Goal: Communication & Community: Answer question/provide support

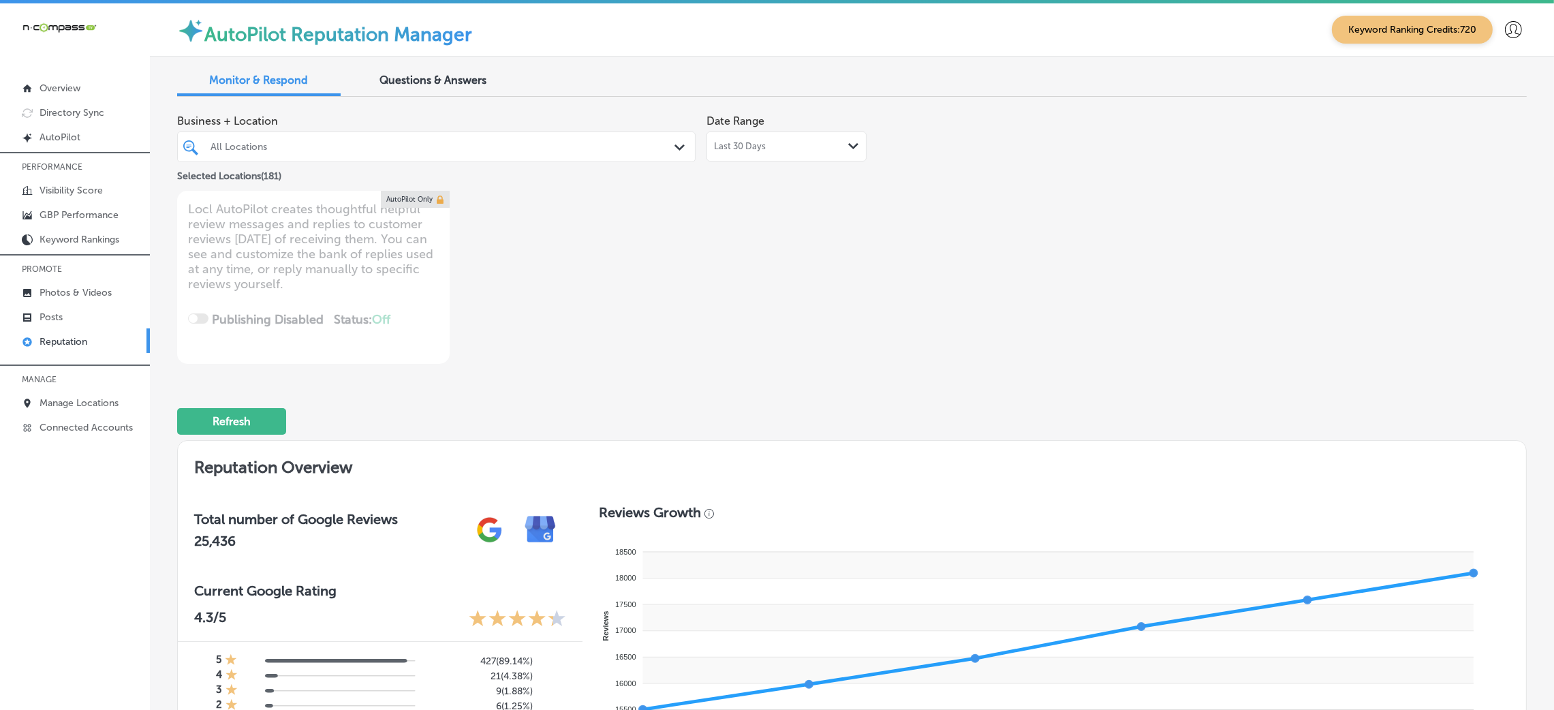
click at [264, 134] on div "All Locations Path Created with Sketch." at bounding box center [436, 147] width 519 height 31
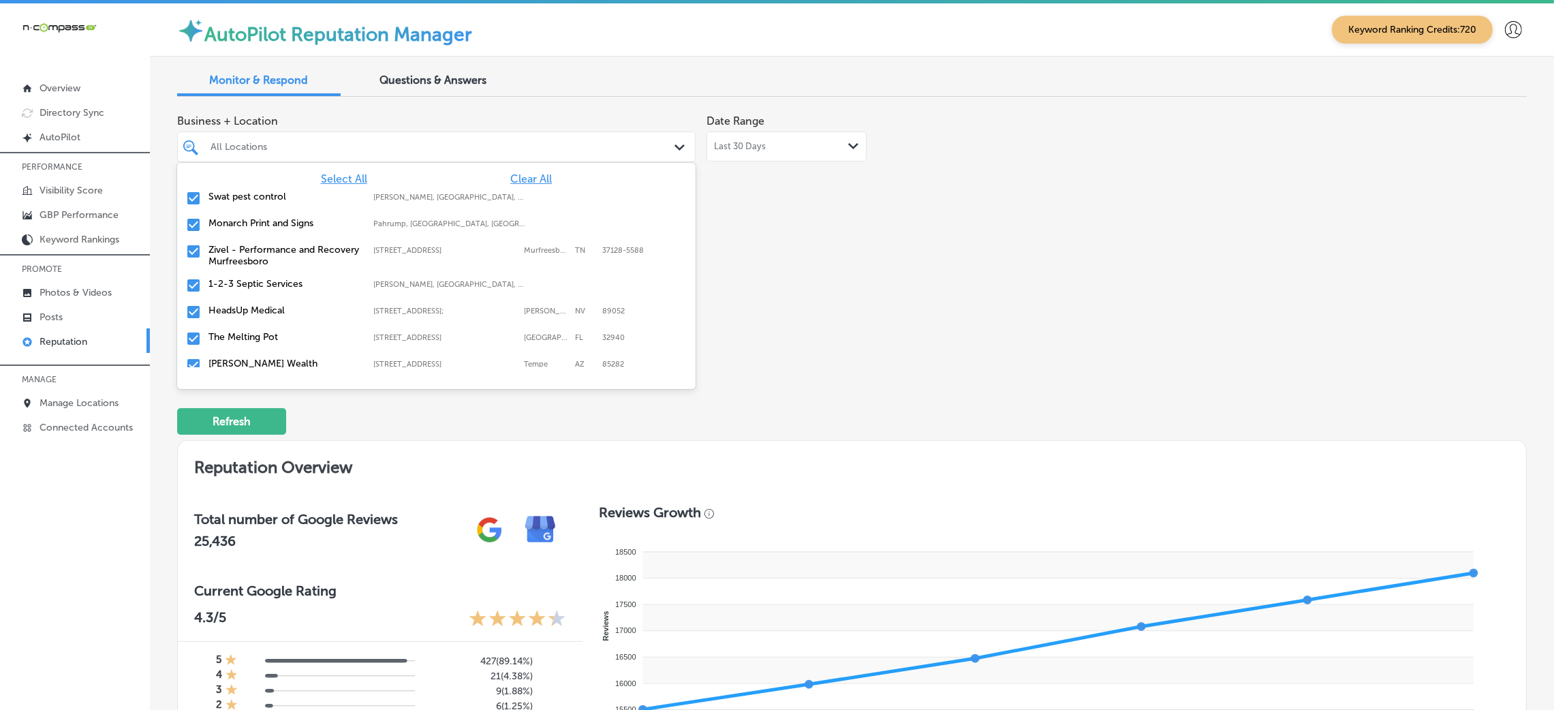
click at [267, 137] on div "All Locations Path Created with Sketch." at bounding box center [436, 147] width 519 height 31
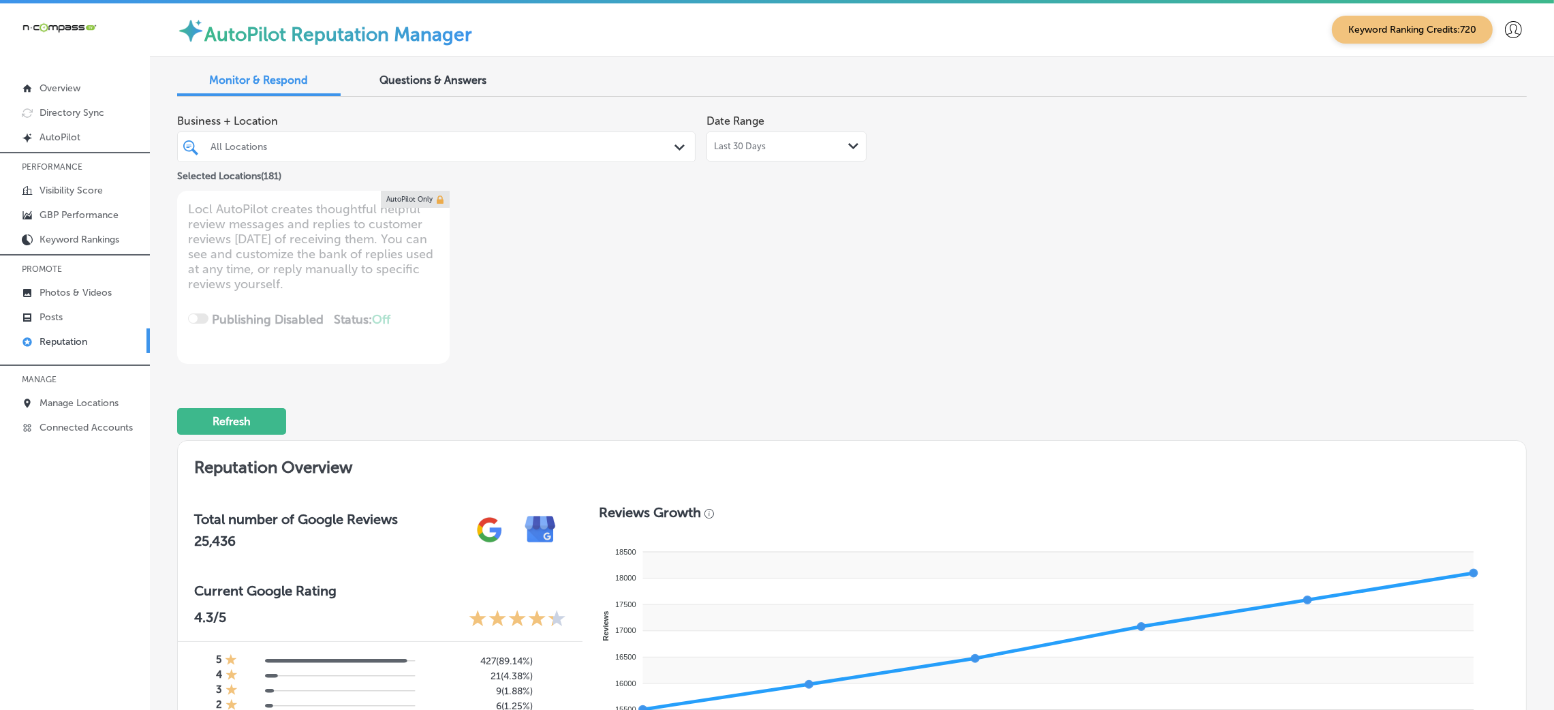
click at [267, 138] on div at bounding box center [413, 147] width 409 height 18
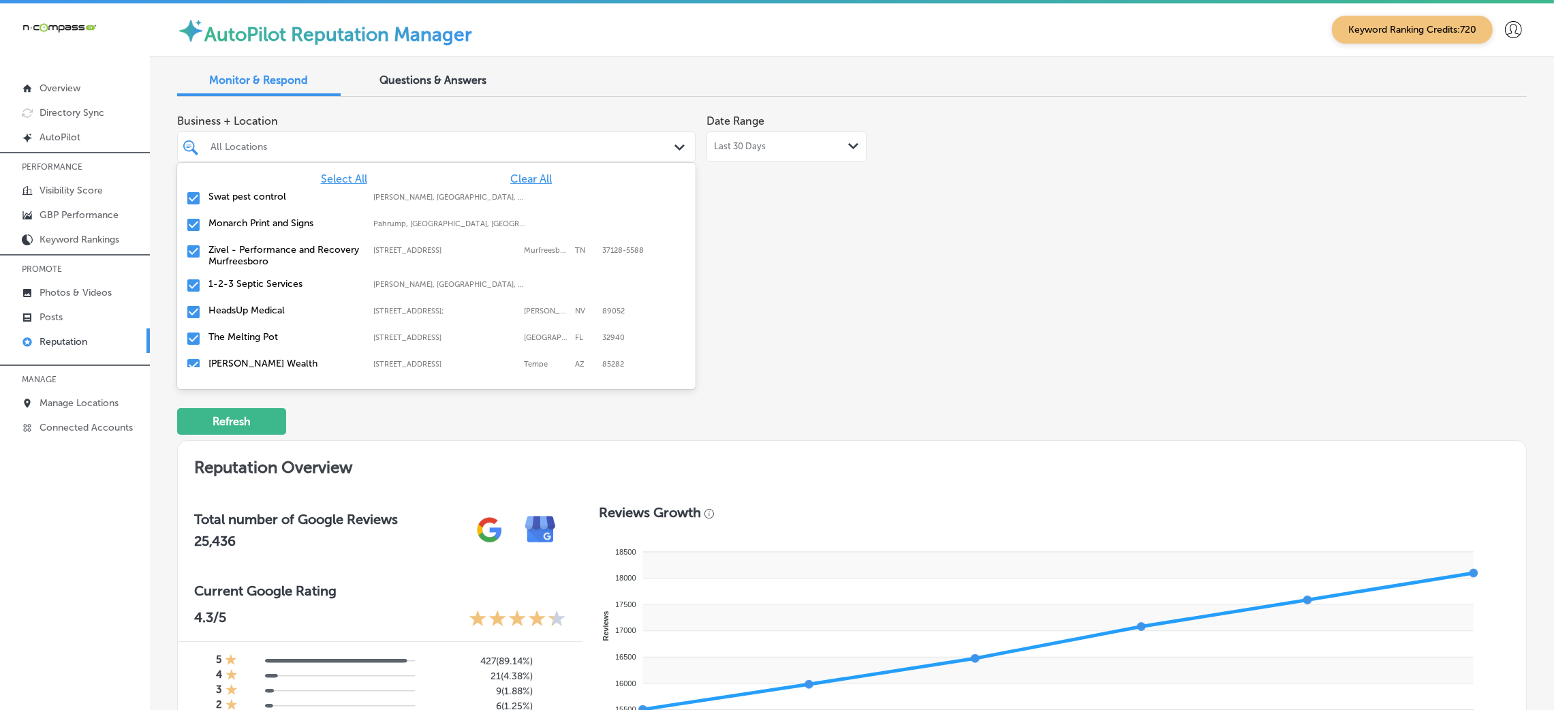
click at [514, 172] on span "Clear All" at bounding box center [531, 178] width 42 height 13
type textarea "x"
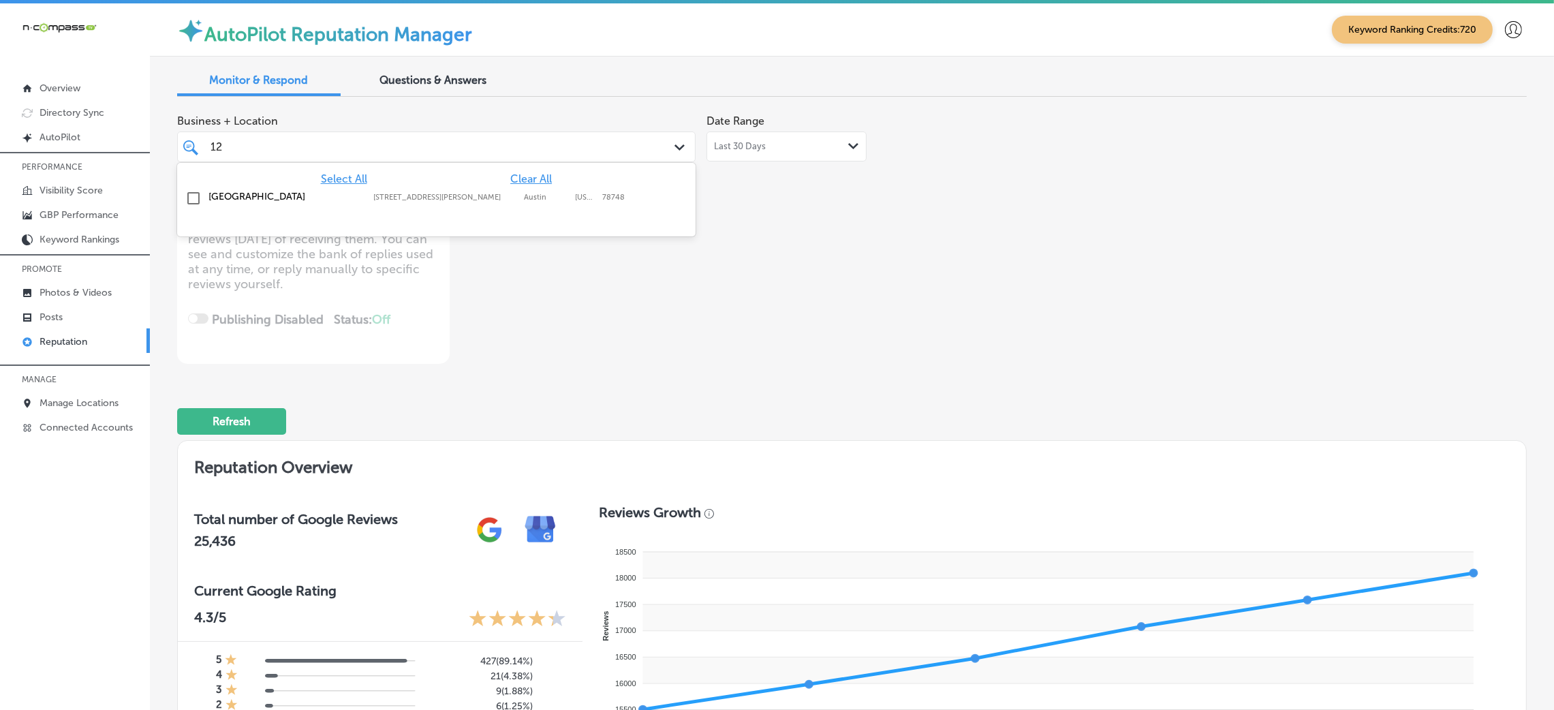
type input "1"
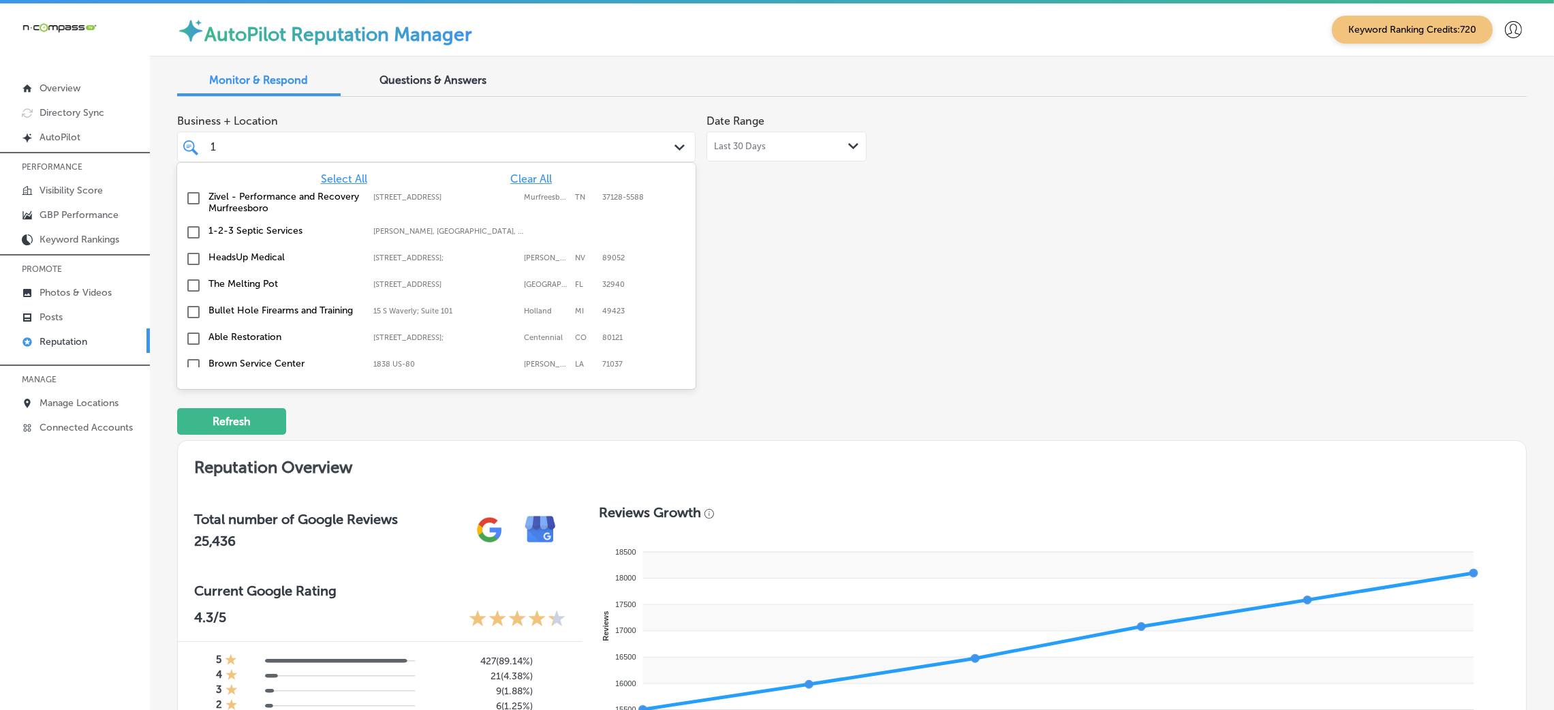
click at [516, 225] on div "1-2-3 Septic Services [GEOGRAPHIC_DATA], [GEOGRAPHIC_DATA], [GEOGRAPHIC_DATA] |…" at bounding box center [398, 231] width 379 height 12
type textarea "x"
type input "1"
click at [1087, 298] on div "Business + Location option focused, 2 of 182. 110 results available for search …" at bounding box center [852, 236] width 1350 height 256
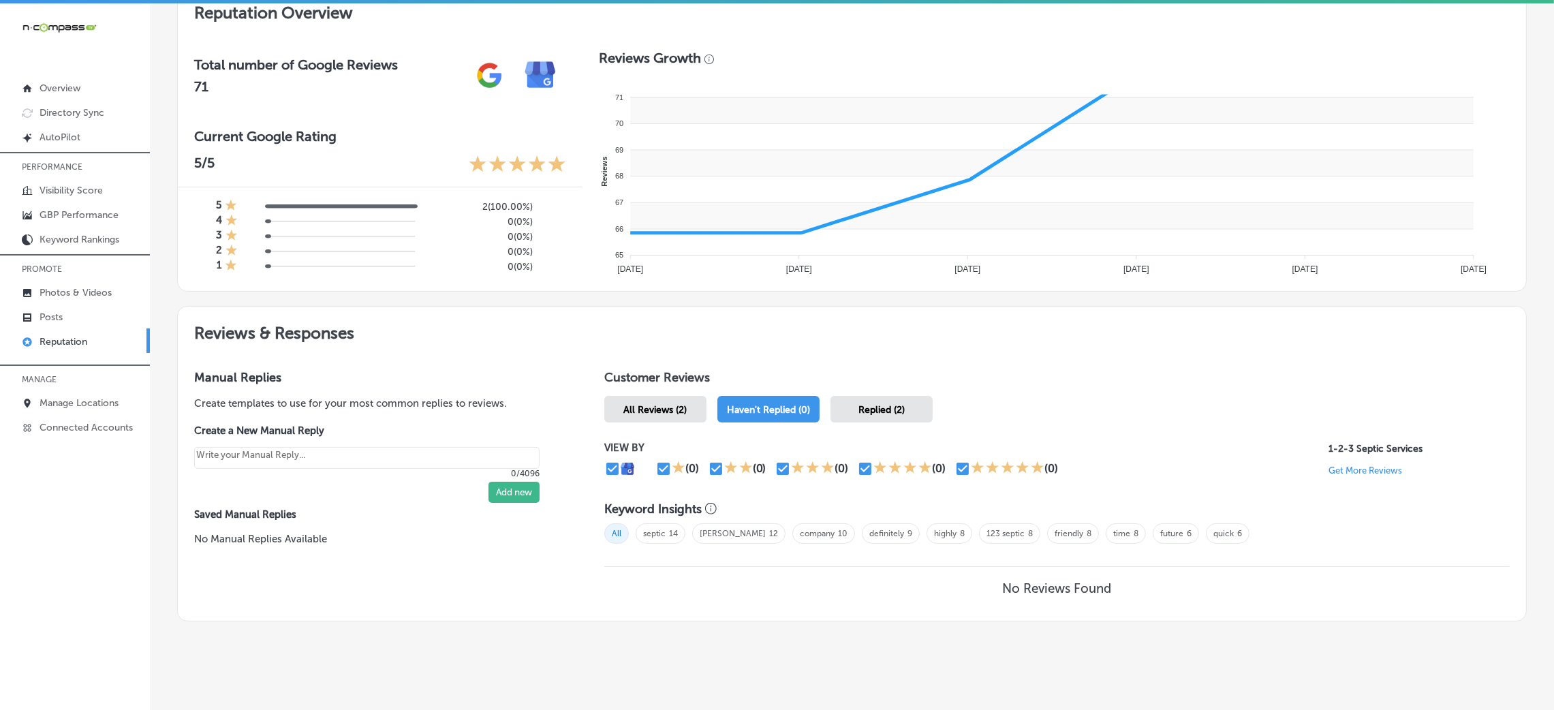
scroll to position [467, 0]
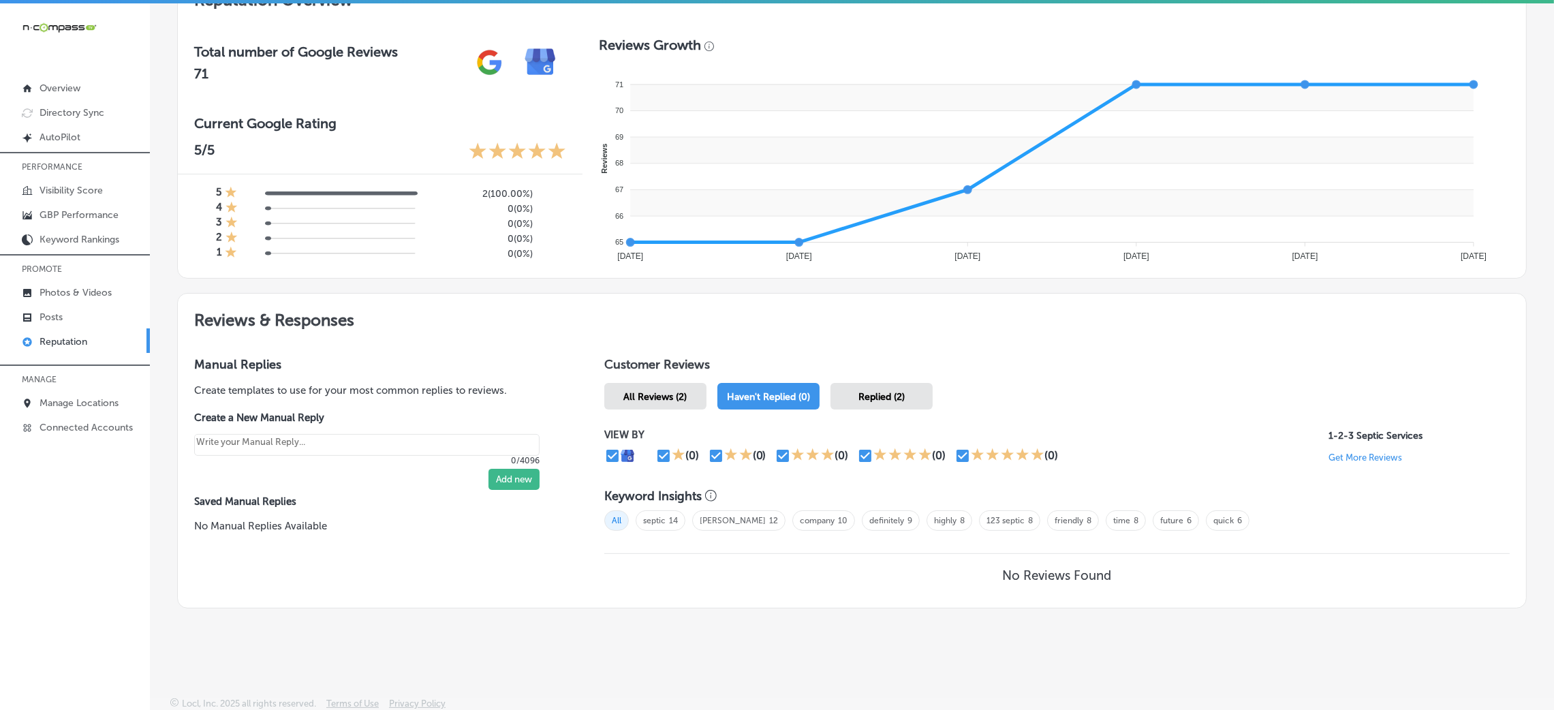
click at [673, 386] on div "All Reviews (2)" at bounding box center [655, 396] width 102 height 27
type textarea "x"
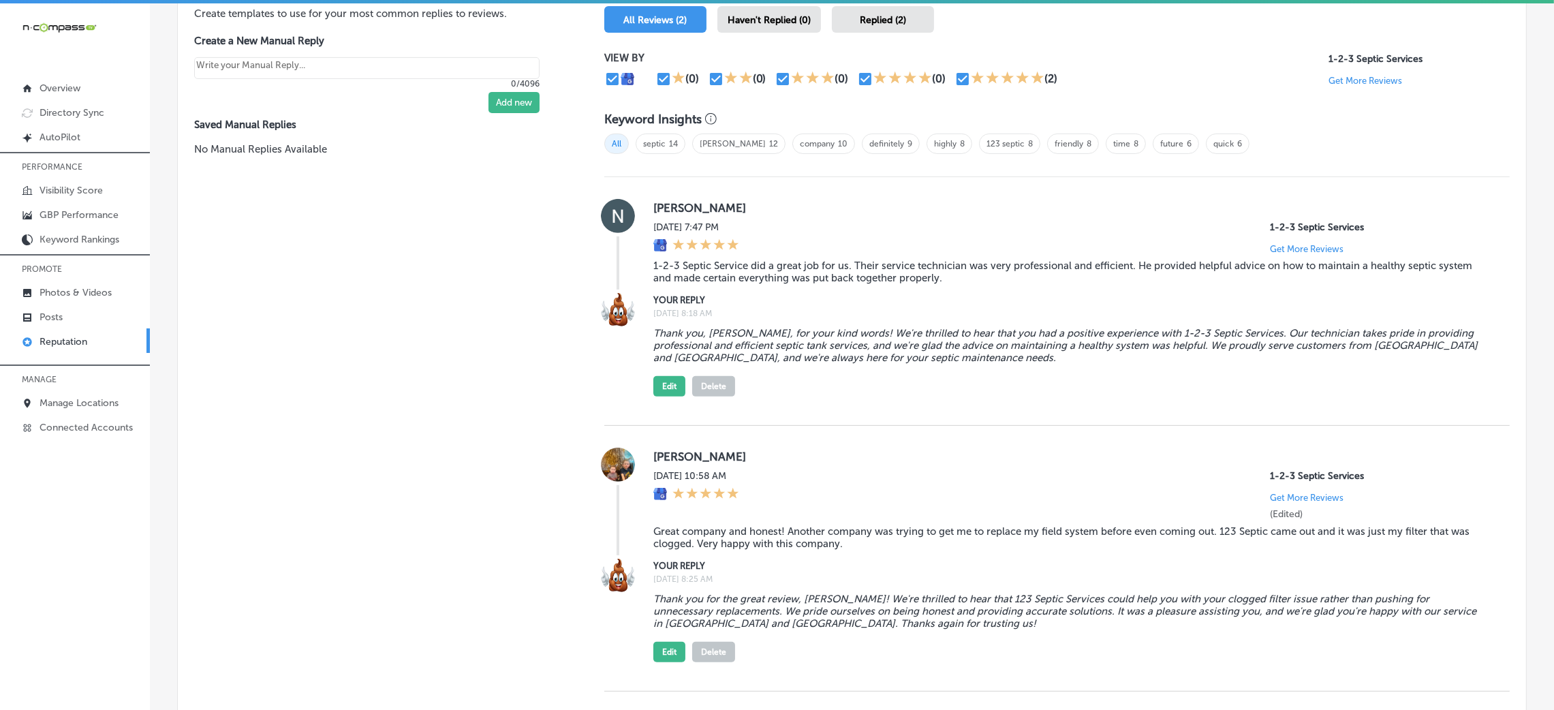
scroll to position [876, 0]
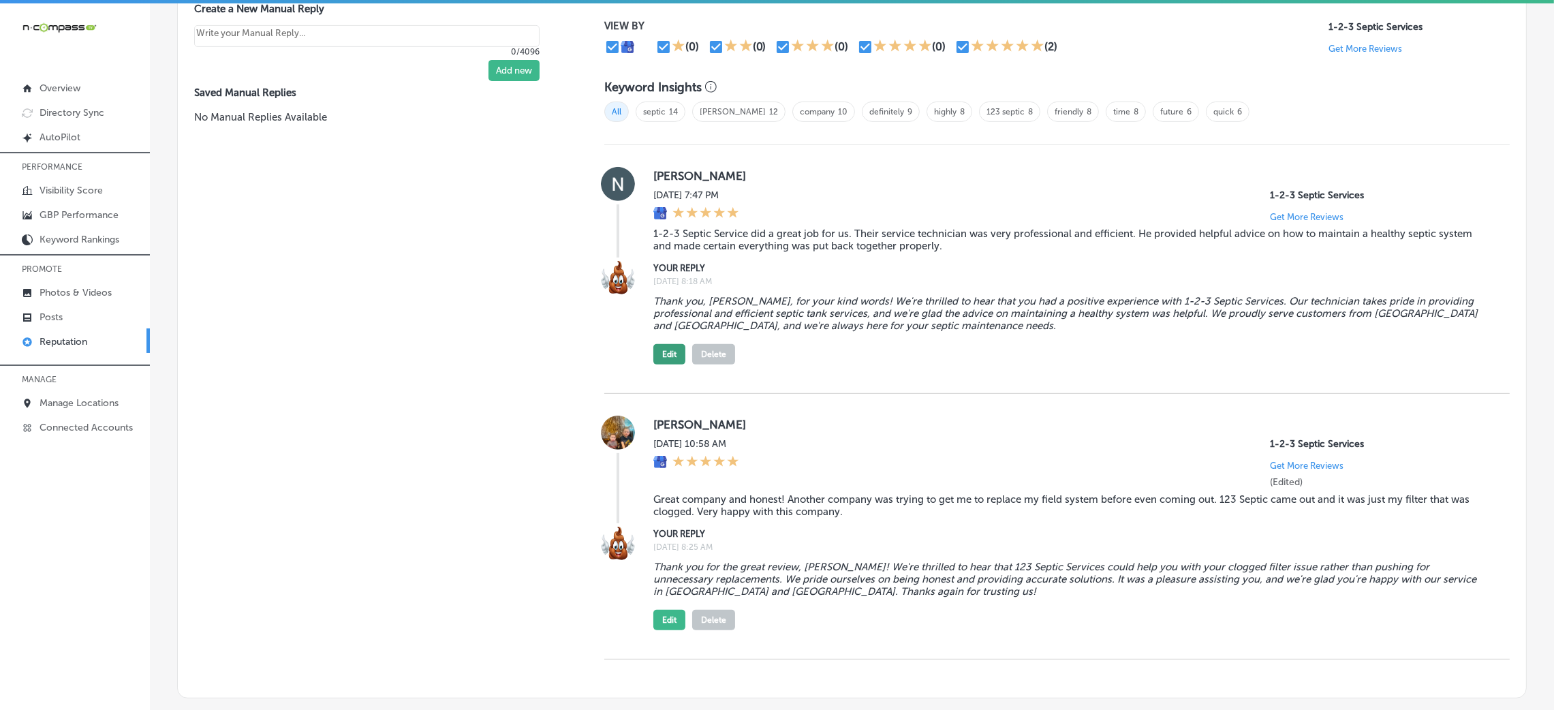
click at [661, 350] on button "Edit" at bounding box center [669, 354] width 32 height 20
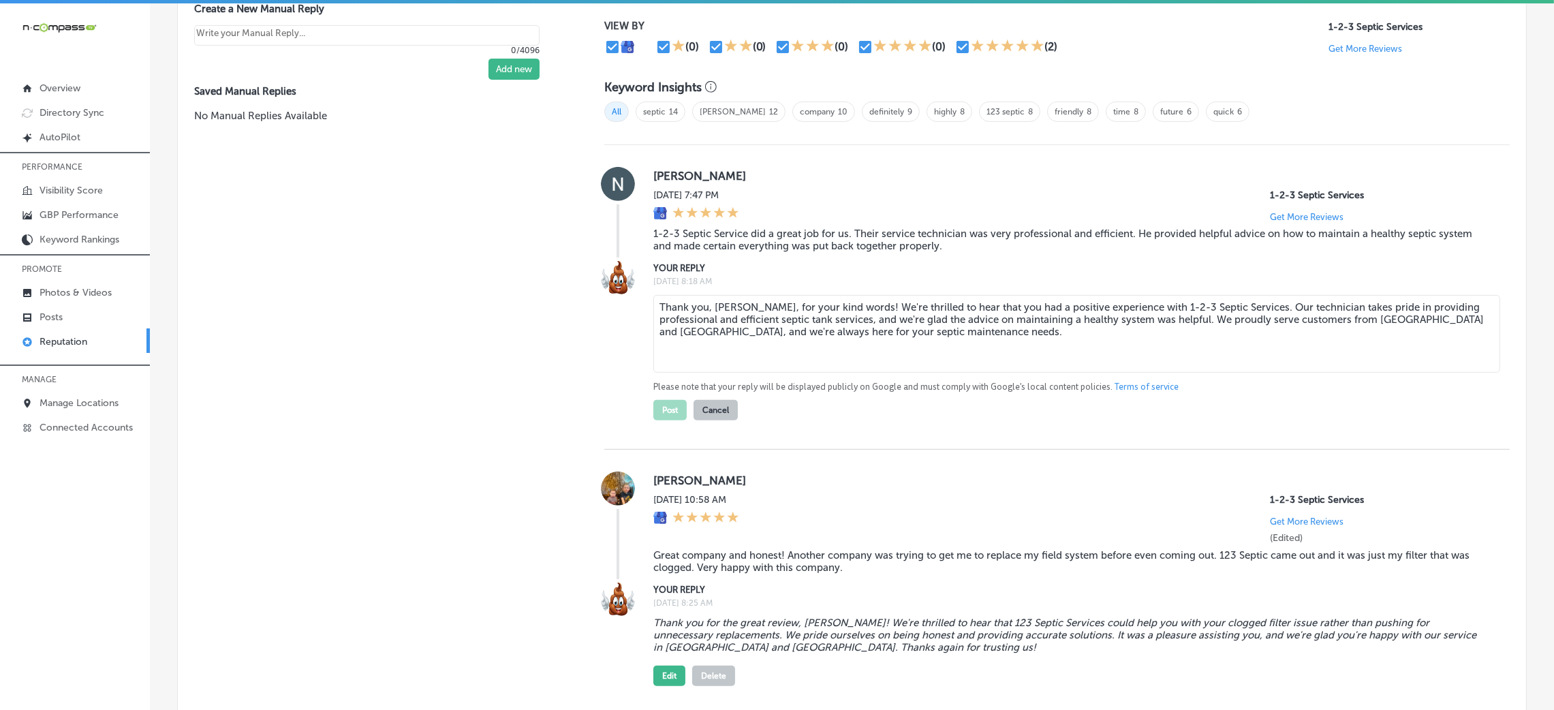
click at [696, 337] on textarea "Thank you, [PERSON_NAME], for your kind words! We're thrilled to hear that you …" at bounding box center [1076, 334] width 847 height 78
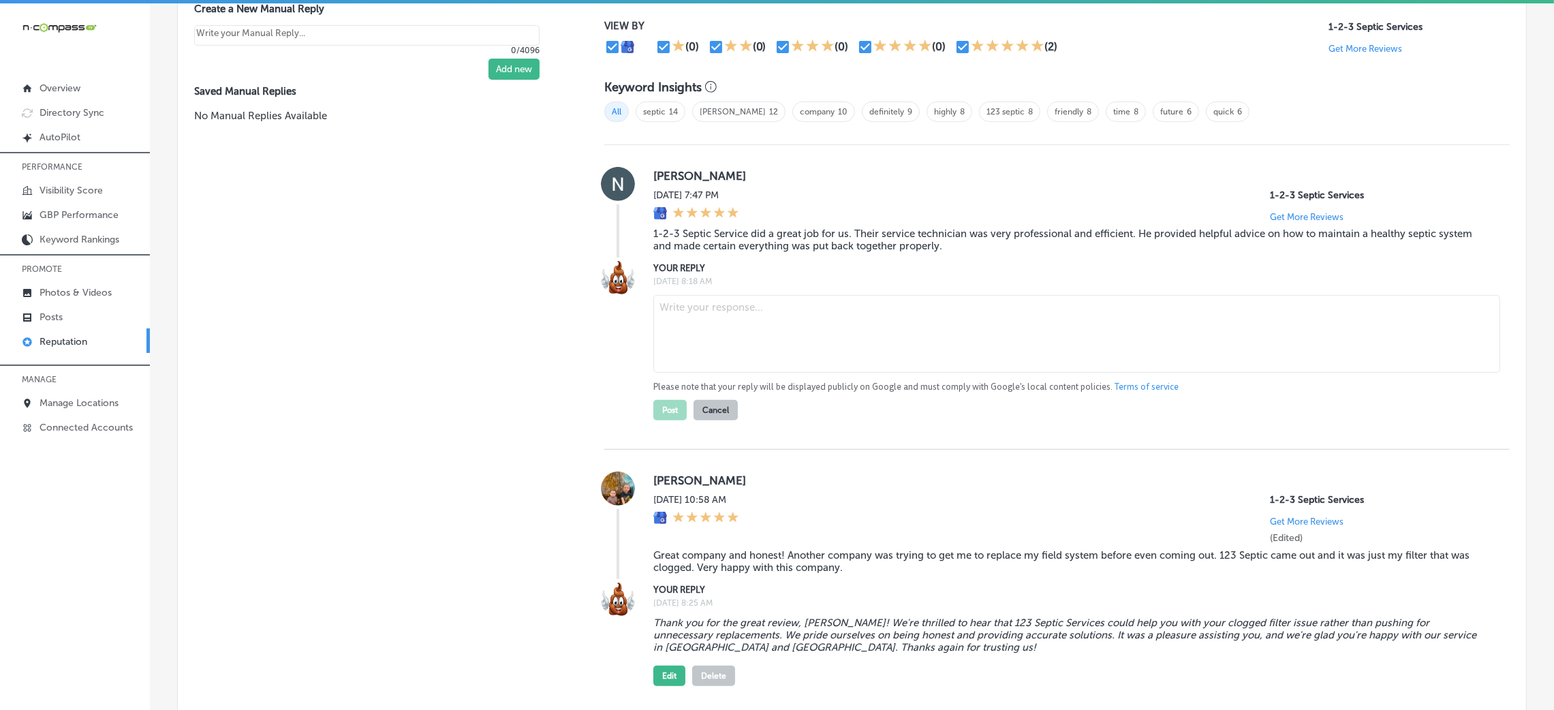
click at [839, 402] on div "Please note that your reply will be displayed publicly on Google and must compl…" at bounding box center [1070, 355] width 835 height 131
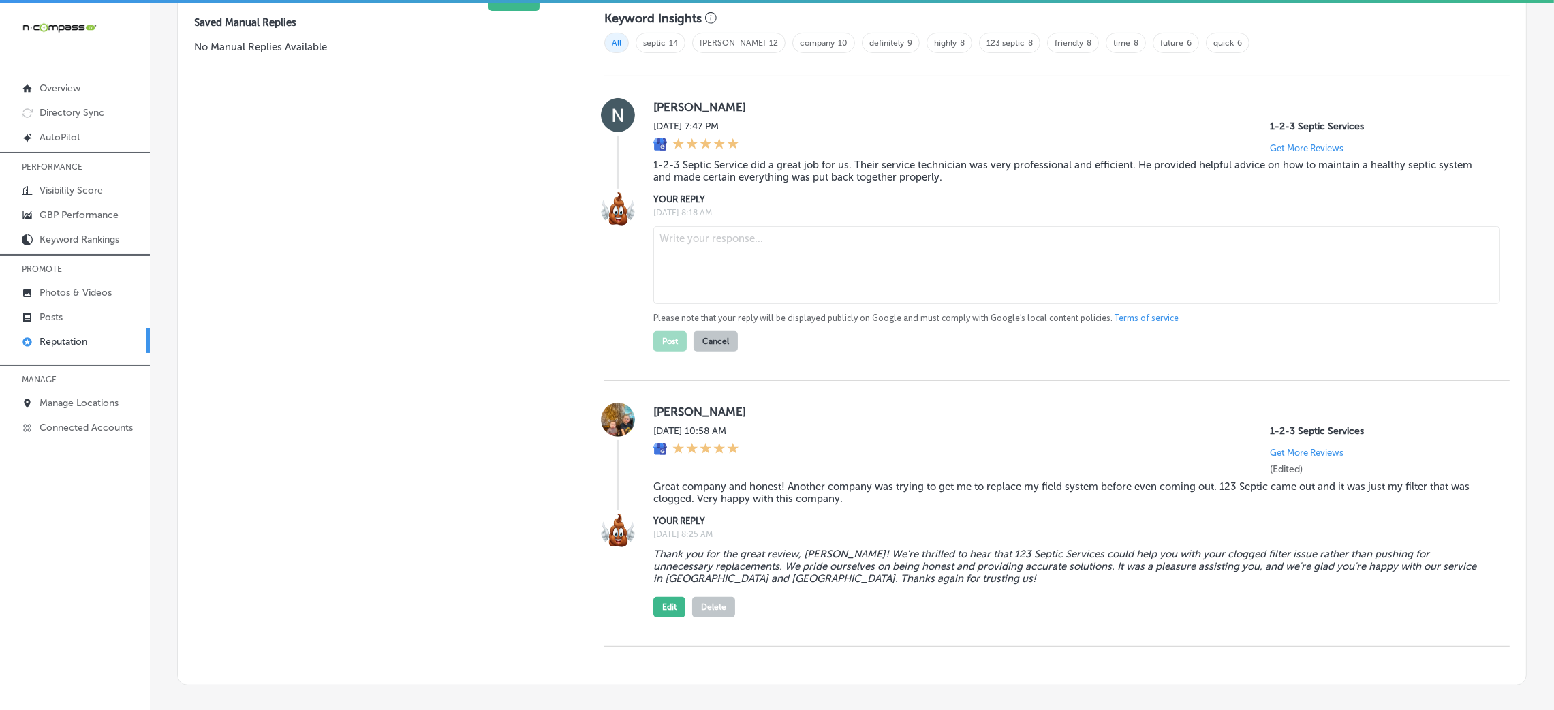
scroll to position [1025, 0]
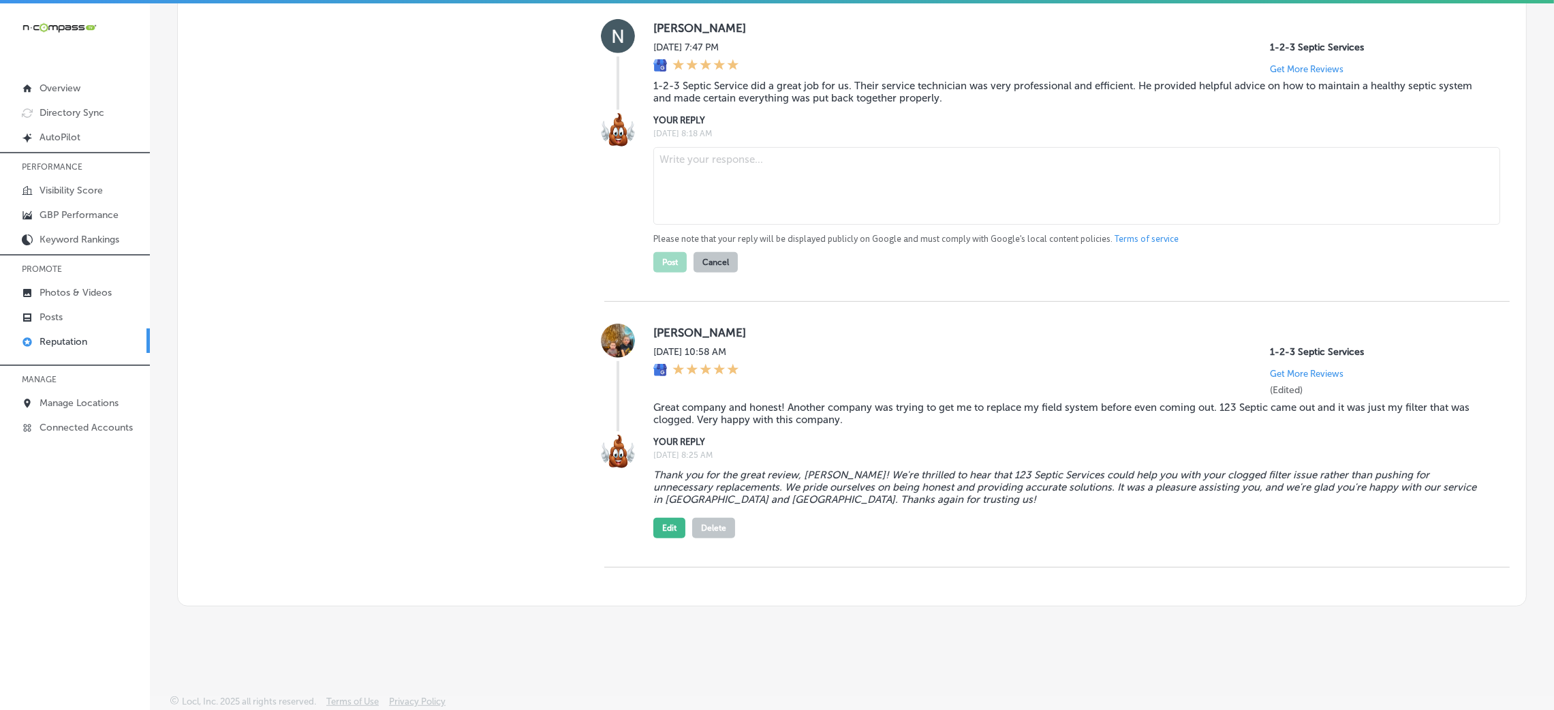
click at [767, 482] on blockquote "Thank you for the great review, [PERSON_NAME]! We're thrilled to hear that 123 …" at bounding box center [1070, 487] width 835 height 37
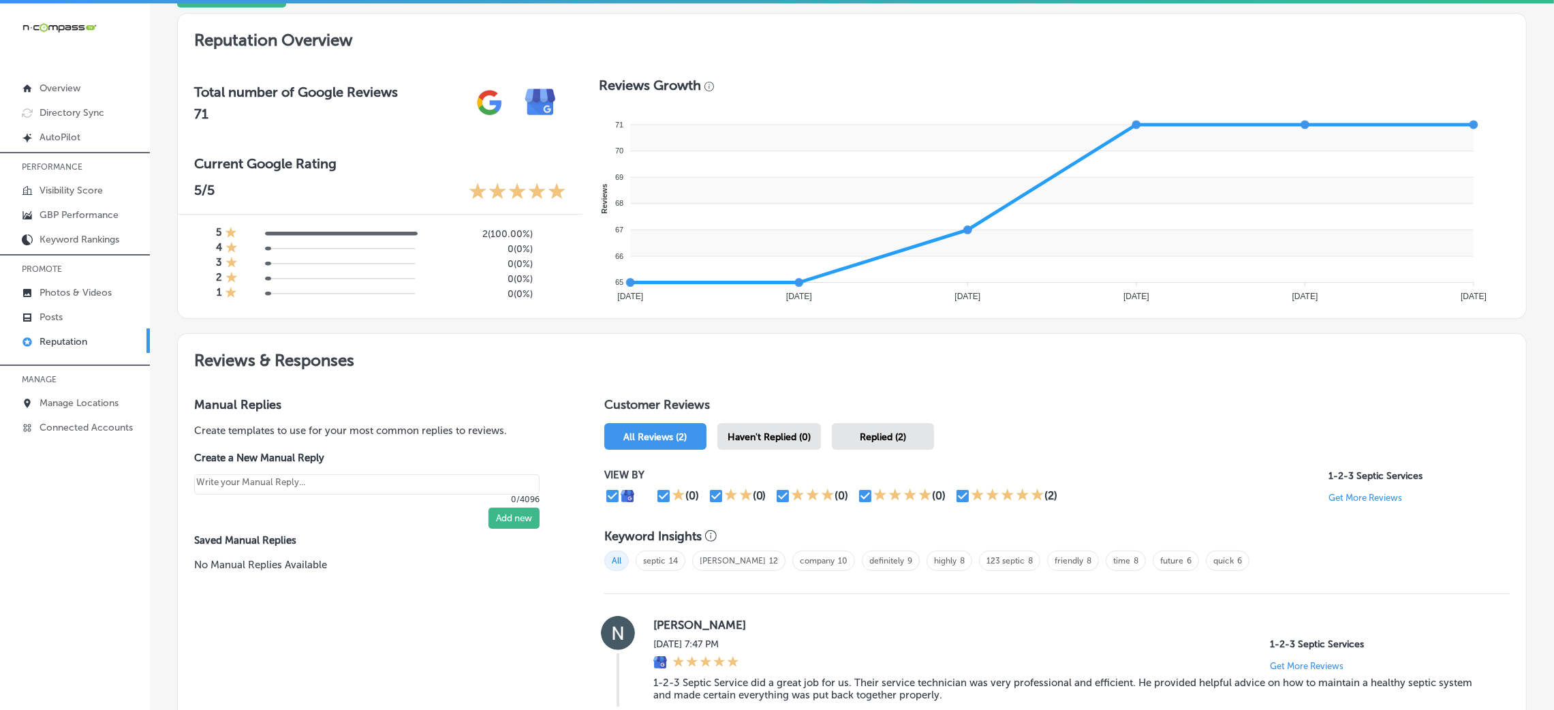
scroll to position [309, 0]
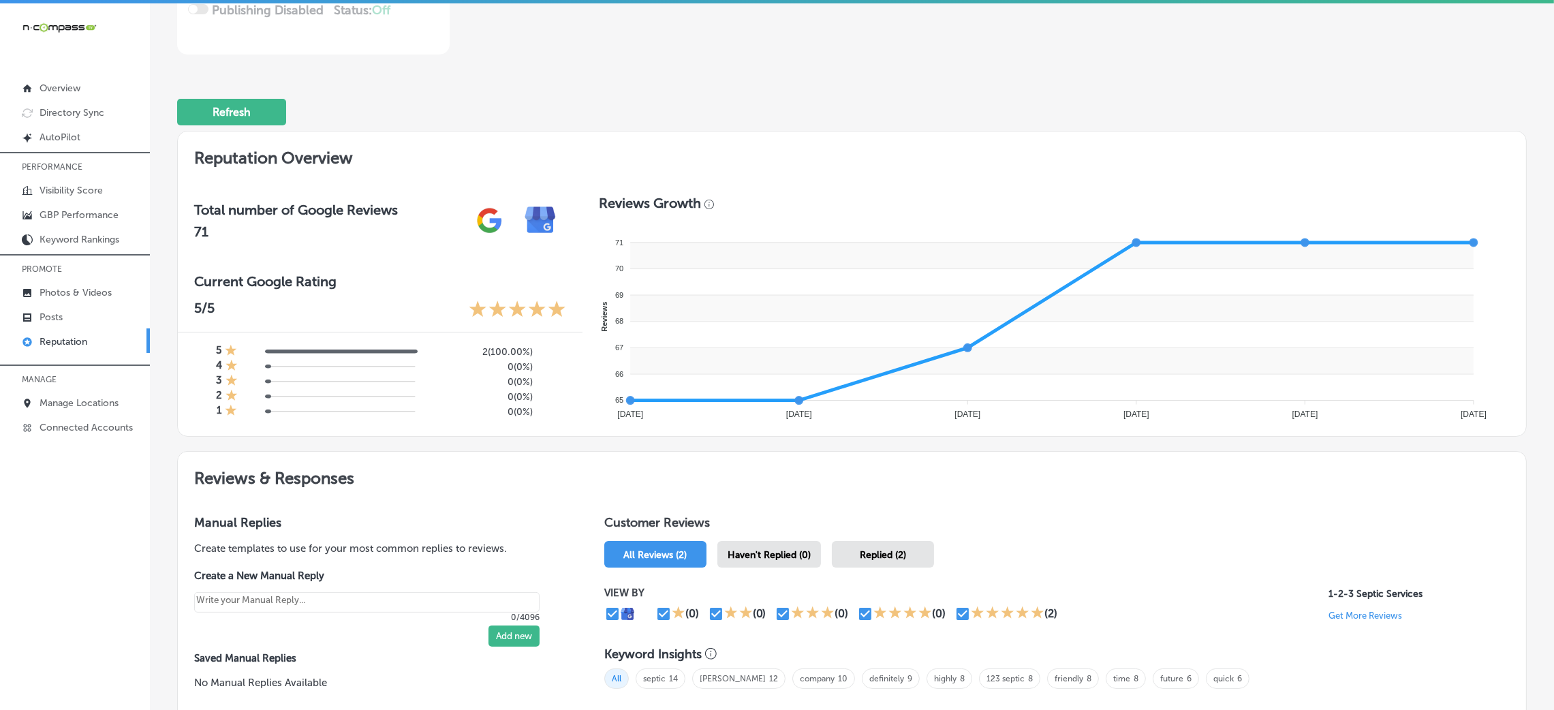
click at [910, 558] on div "Replied (2)" at bounding box center [883, 554] width 102 height 27
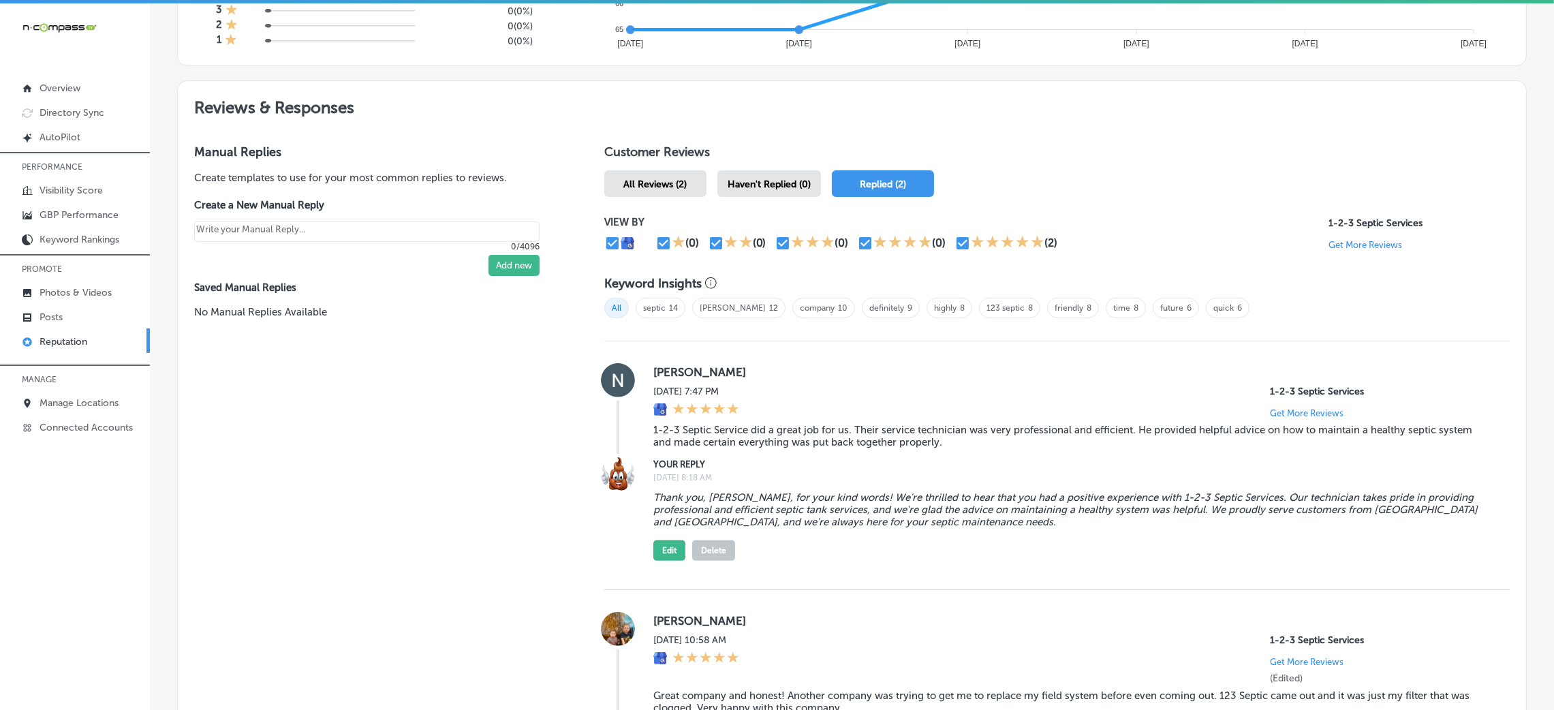
scroll to position [718, 0]
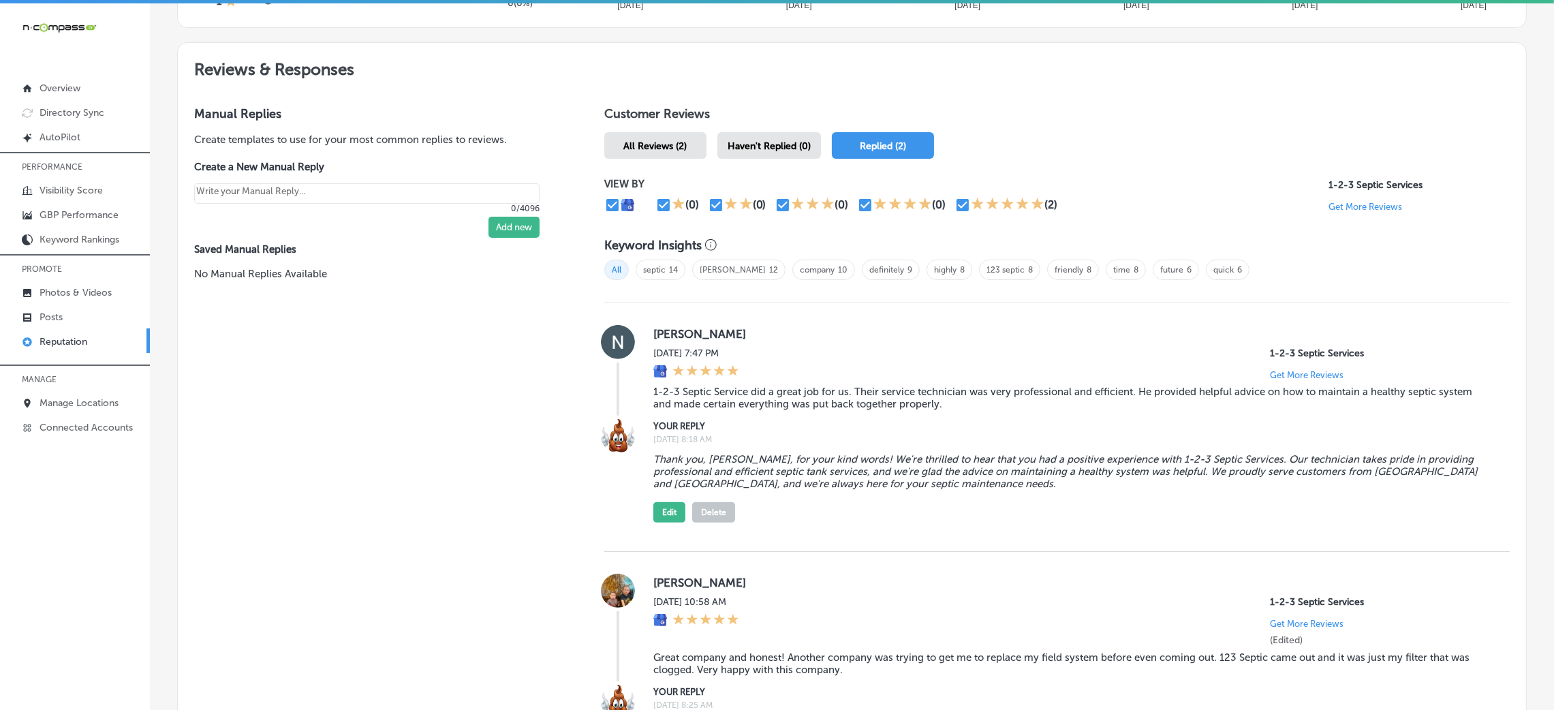
click at [720, 506] on button "Delete" at bounding box center [713, 512] width 43 height 20
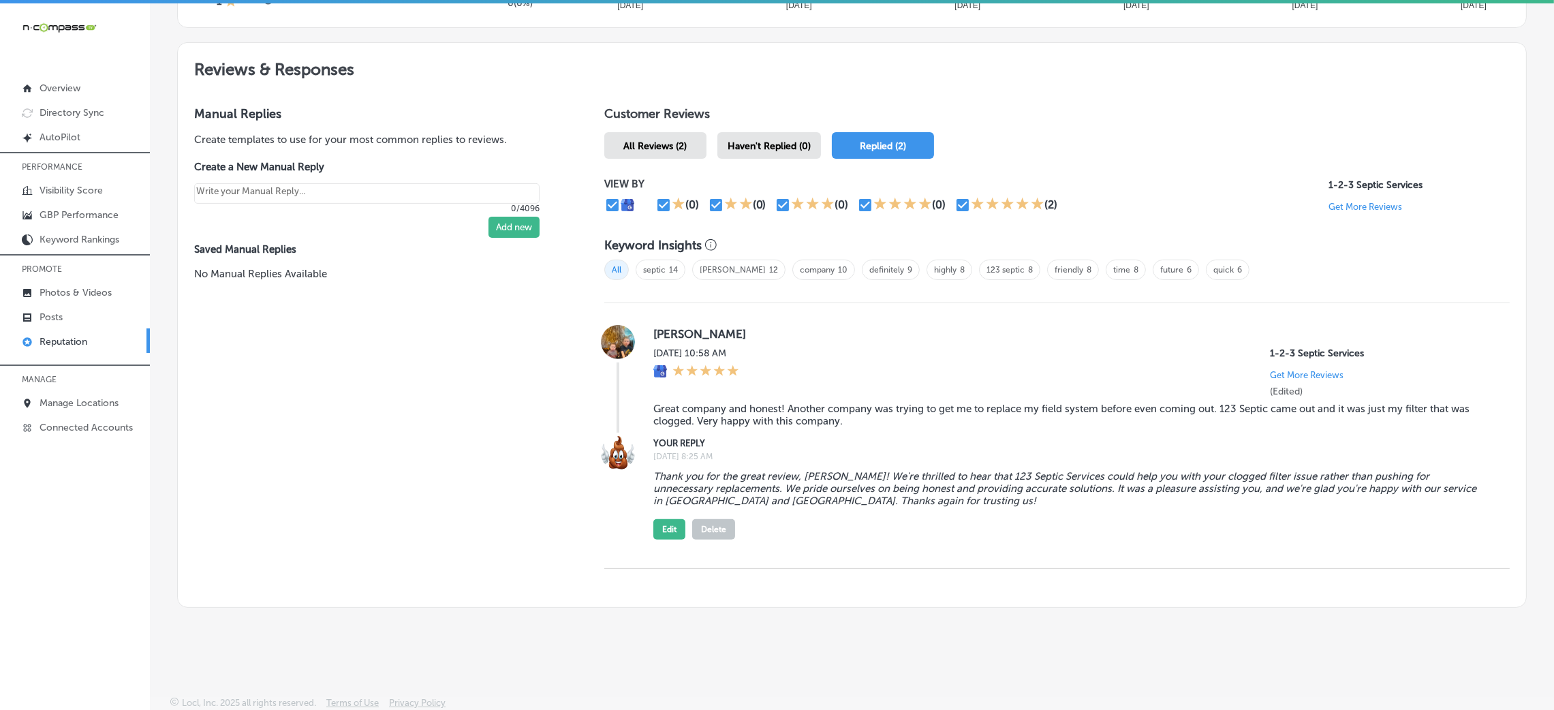
click at [795, 166] on div "VIEW BY (0) (0) (0) (0) (2) 1-2-3 Septic Services Get More Reviews" at bounding box center [1057, 195] width 906 height 63
click at [792, 151] on div "Haven't Replied (0)" at bounding box center [770, 145] width 104 height 27
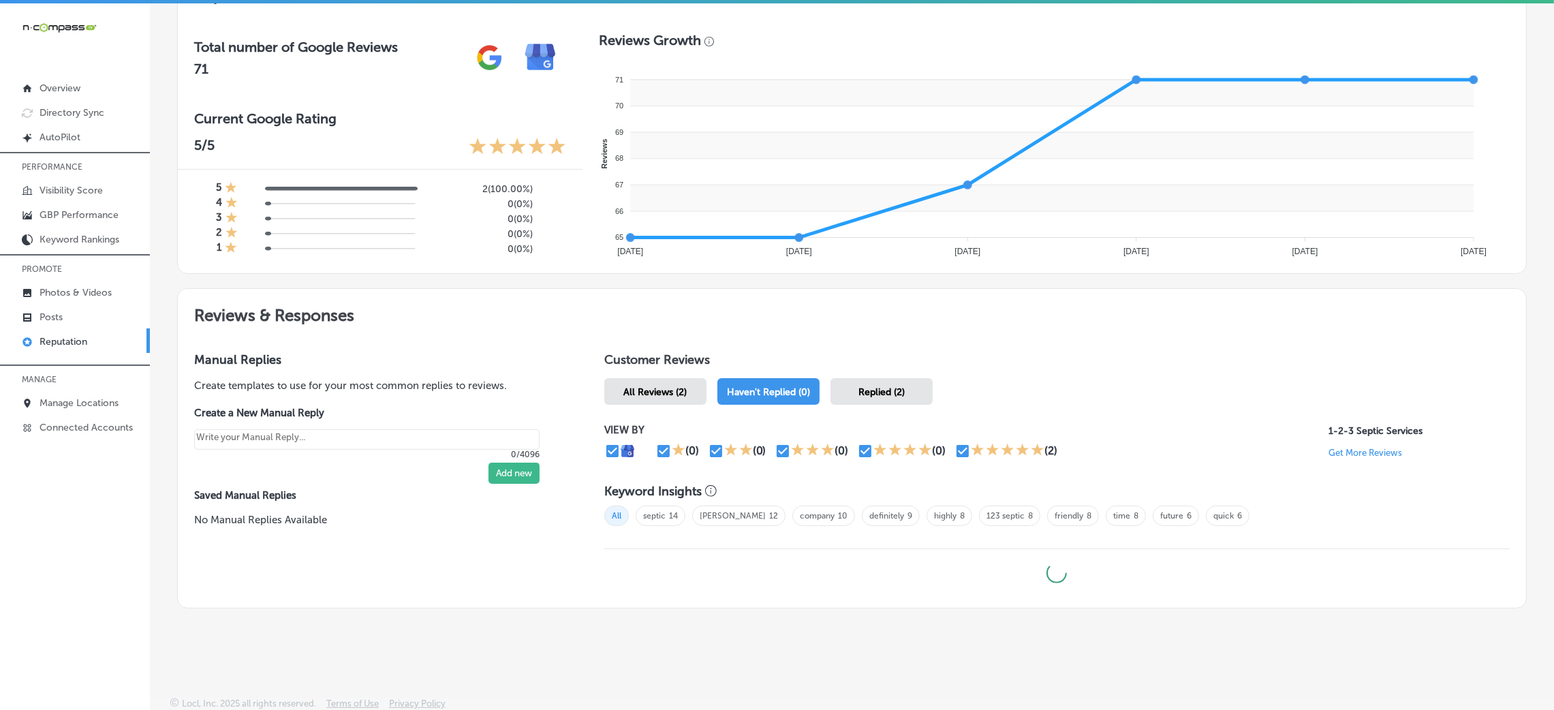
scroll to position [615, 0]
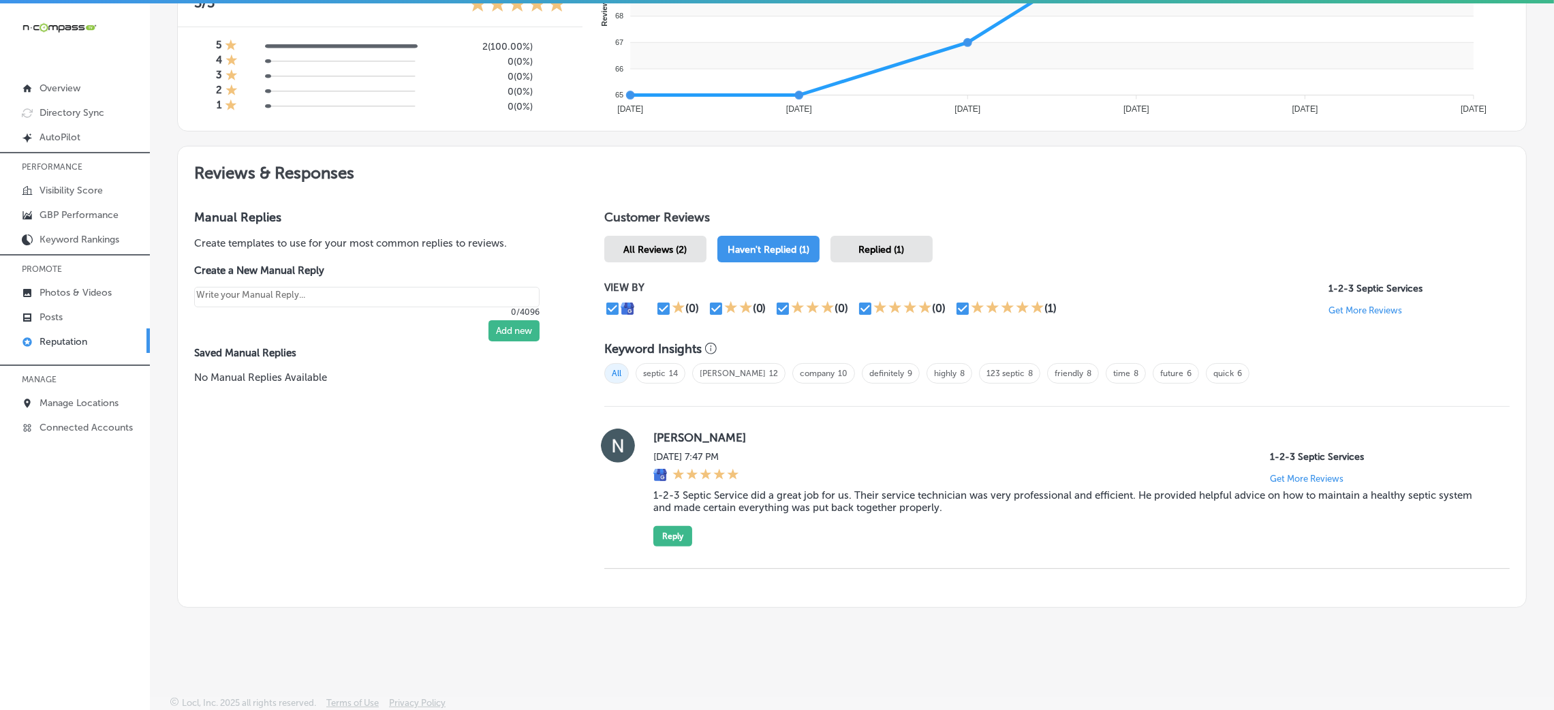
click at [664, 247] on div "All Reviews (2)" at bounding box center [655, 249] width 102 height 27
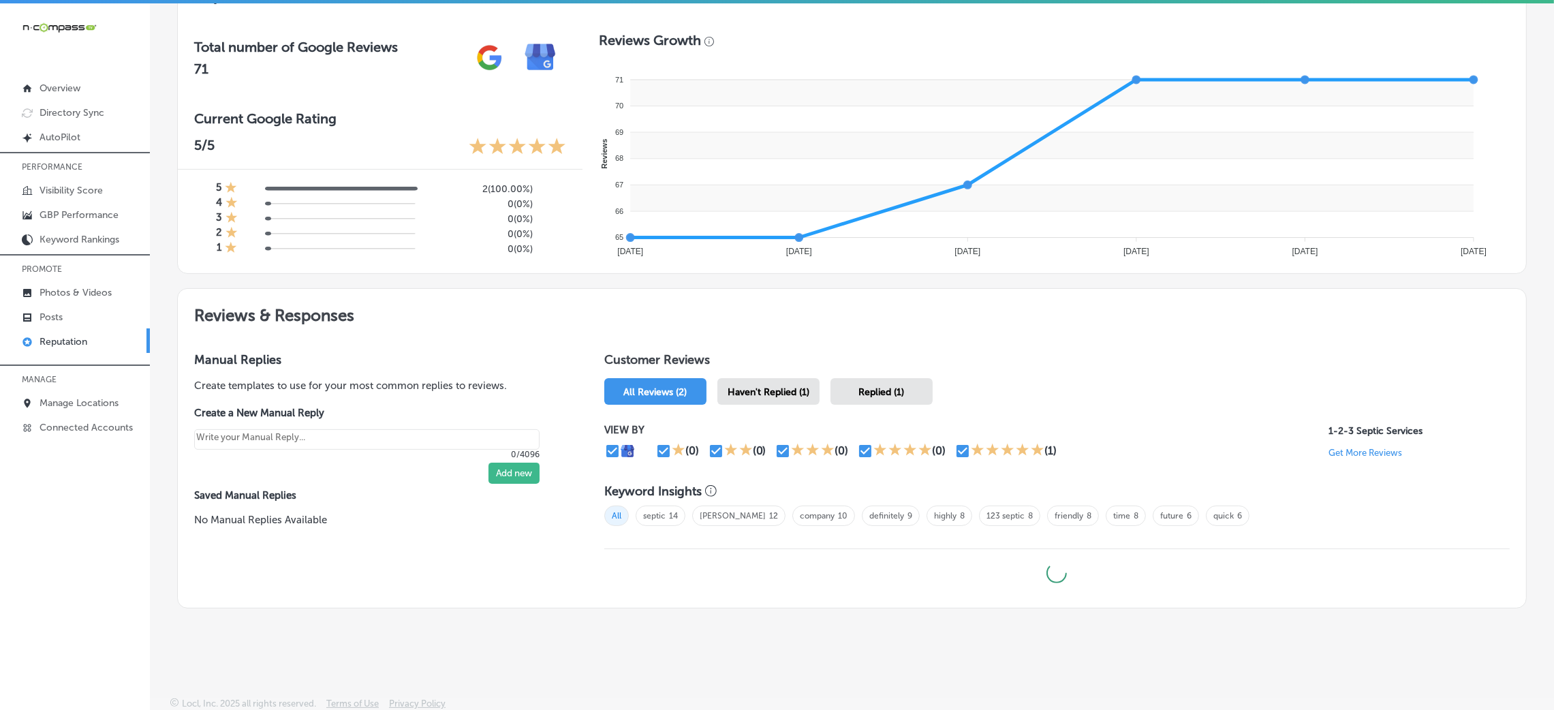
scroll to position [718, 0]
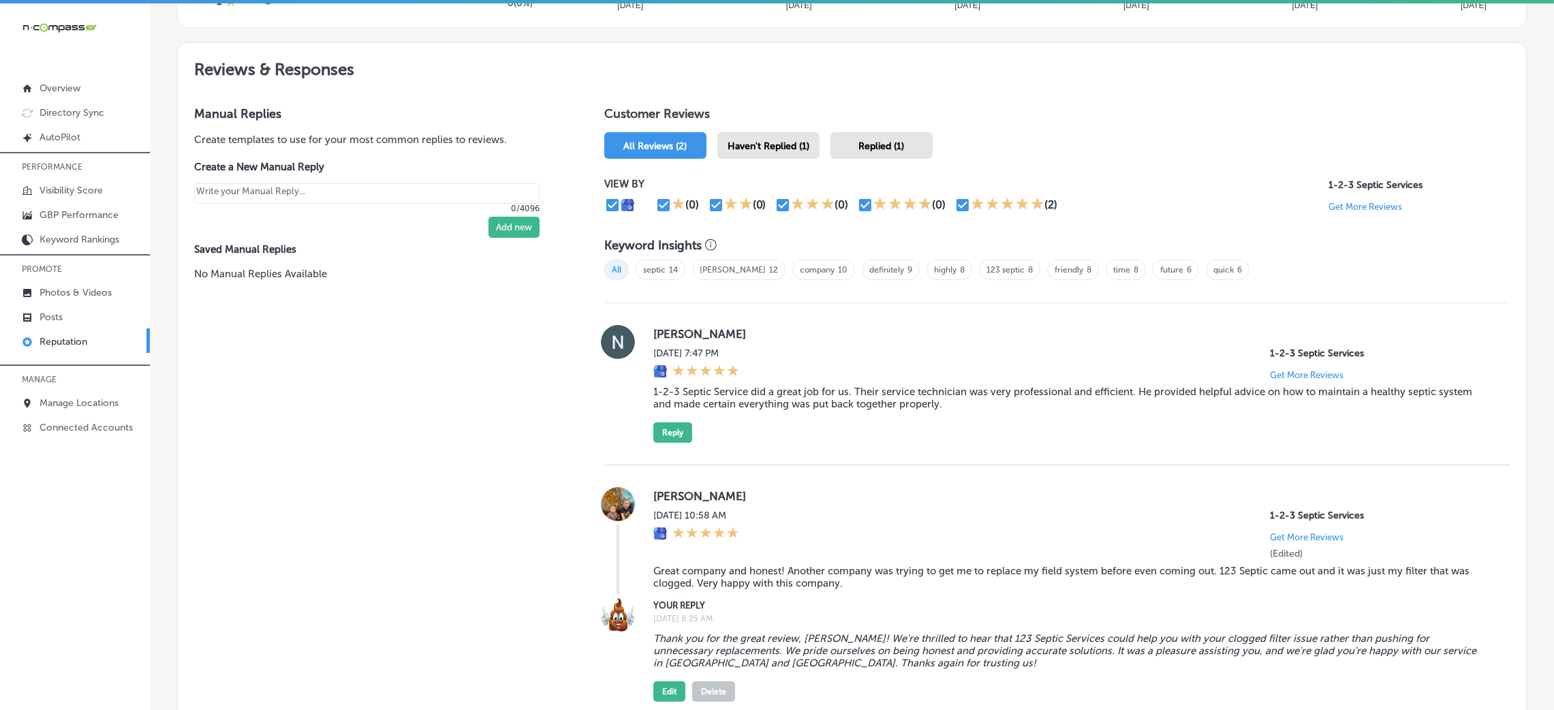
click at [895, 150] on div "Replied (1)" at bounding box center [882, 145] width 102 height 27
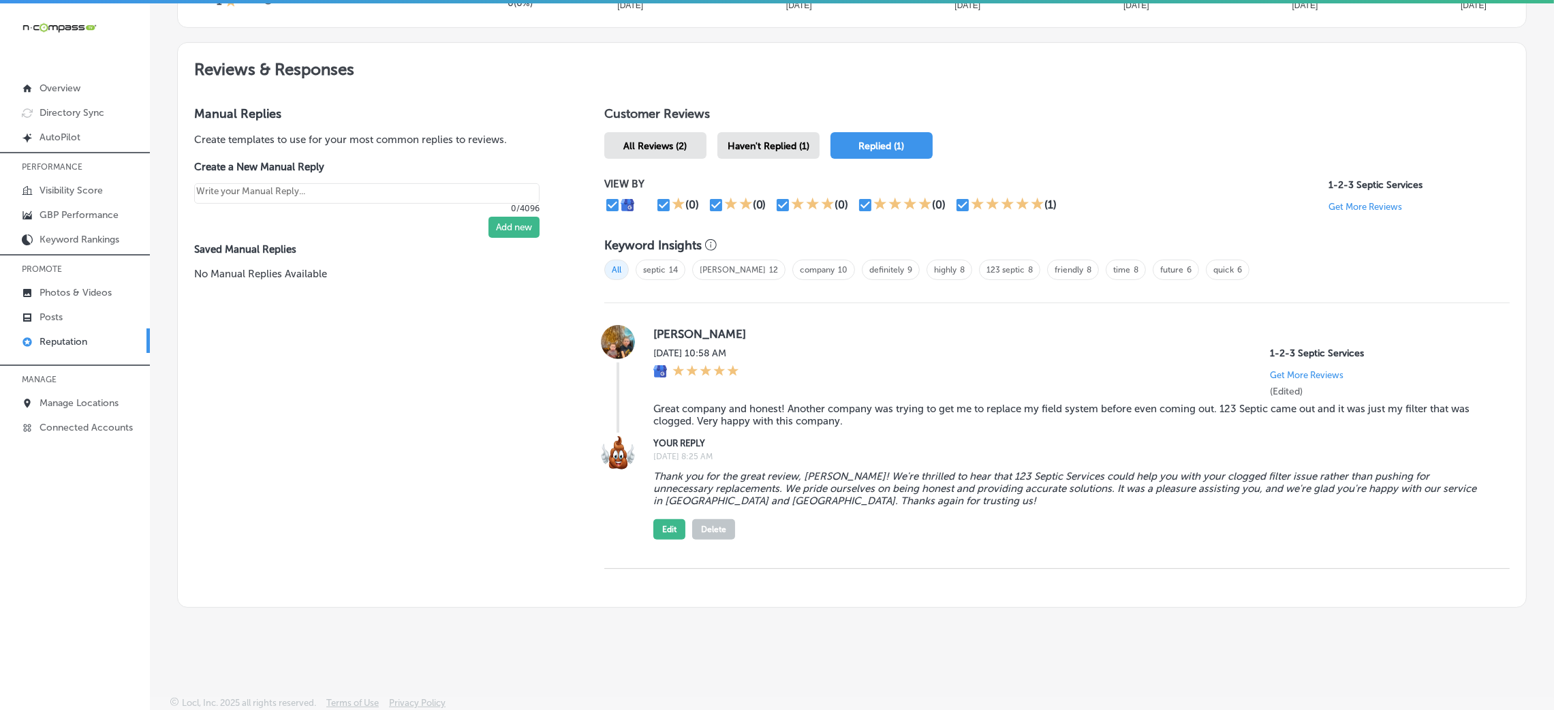
scroll to position [720, 0]
click at [702, 527] on button "Delete" at bounding box center [713, 528] width 43 height 20
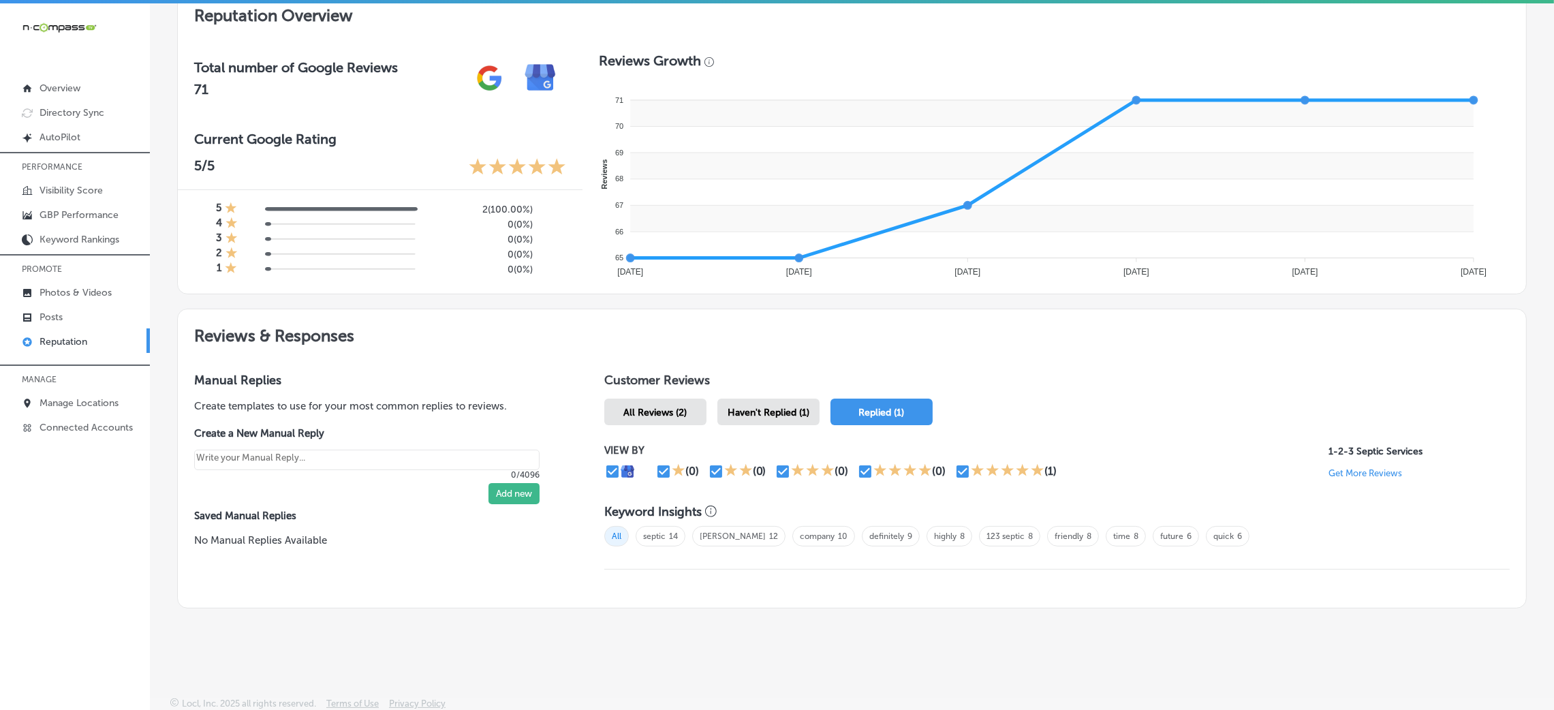
click at [660, 408] on span "All Reviews (2)" at bounding box center [654, 413] width 63 height 12
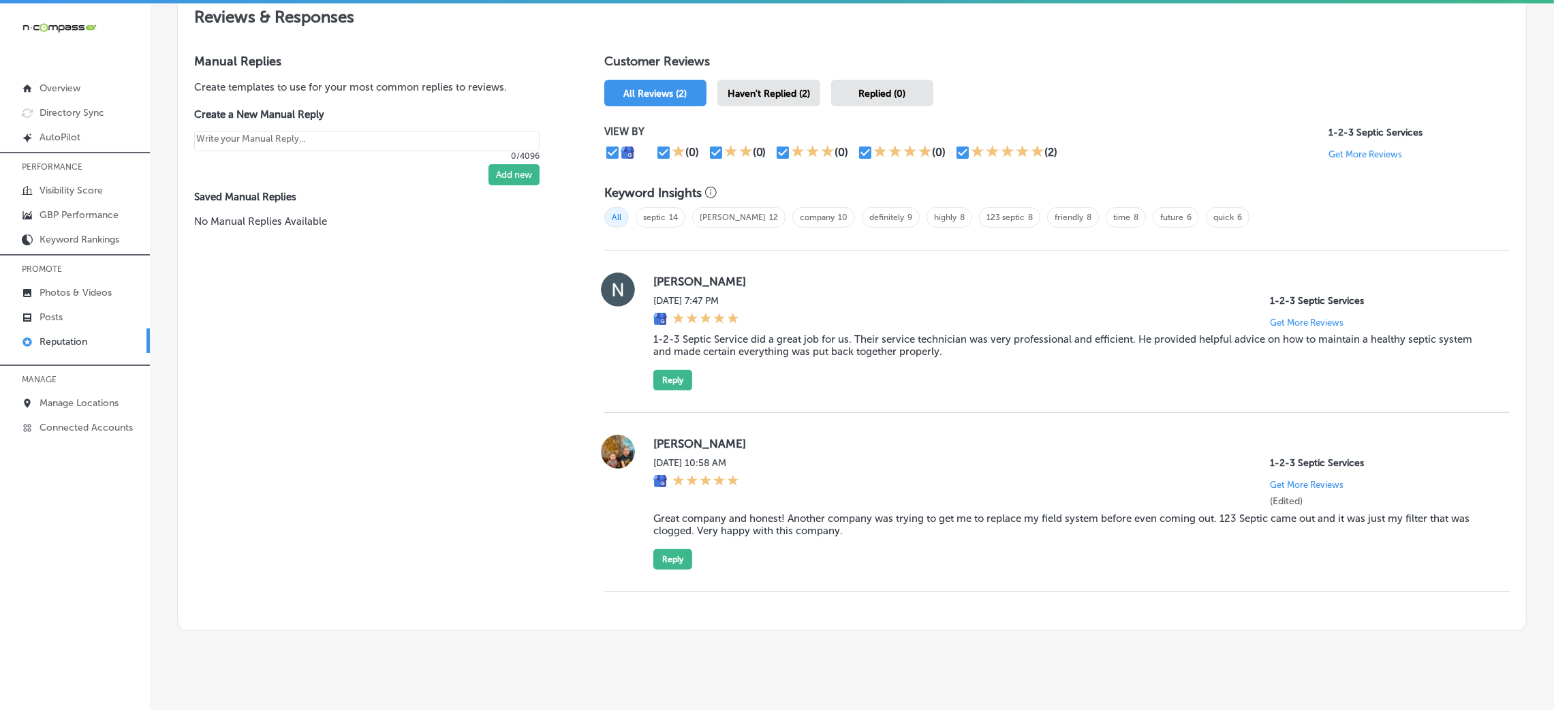
scroll to position [795, 0]
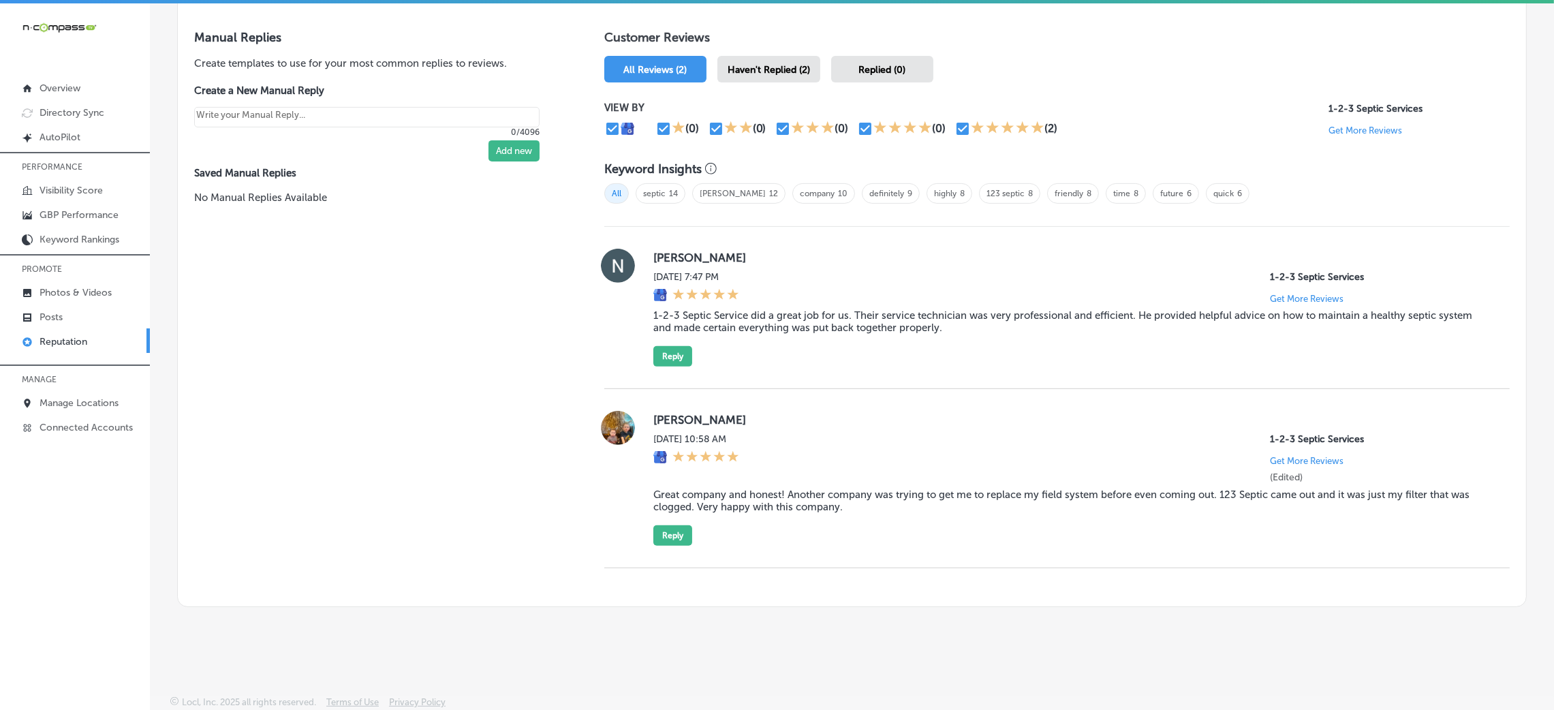
click at [775, 65] on span "Haven't Replied (2)" at bounding box center [769, 70] width 82 height 12
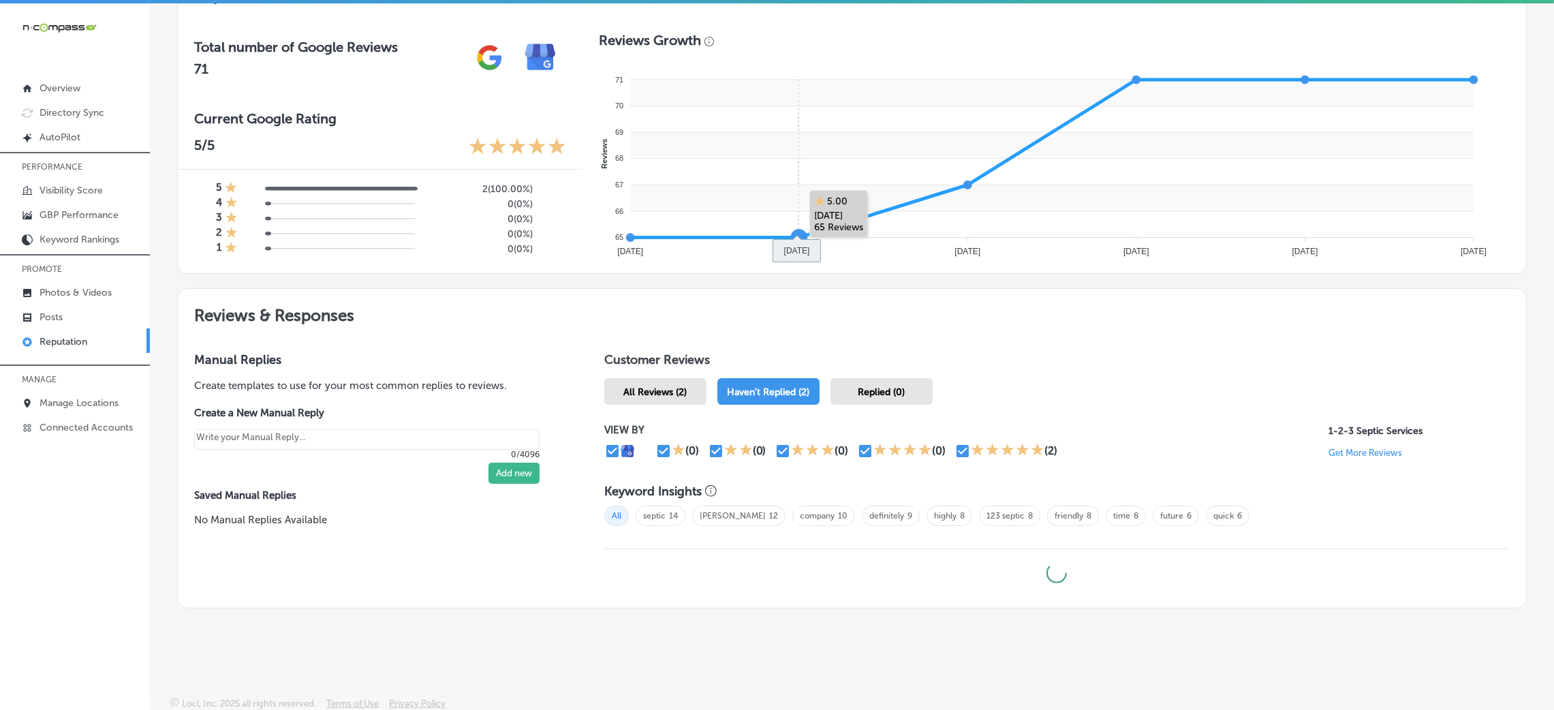
type textarea "x"
